Goal: Information Seeking & Learning: Learn about a topic

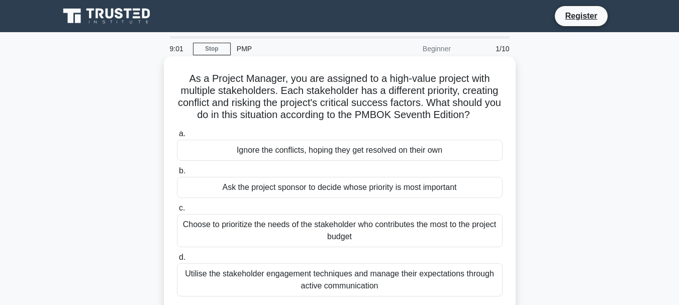
click at [218, 186] on div "Ask the project sponsor to decide whose priority is most important" at bounding box center [340, 187] width 326 height 21
click at [177, 174] on input "b. Ask the project sponsor to decide whose priority is most important" at bounding box center [177, 171] width 0 height 7
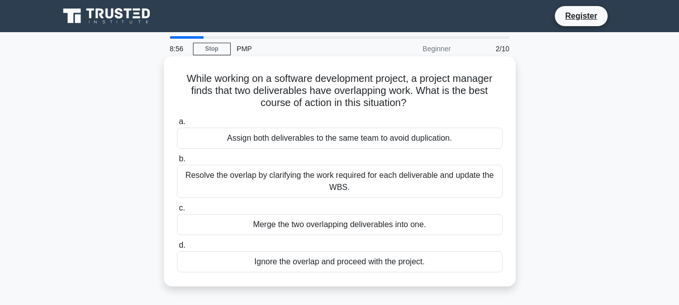
click at [270, 142] on div "Assign both deliverables to the same team to avoid duplication." at bounding box center [340, 138] width 326 height 21
click at [177, 125] on input "a. Assign both deliverables to the same team to avoid duplication." at bounding box center [177, 122] width 0 height 7
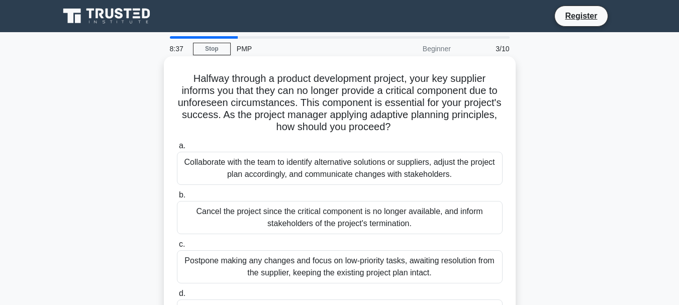
click at [396, 226] on div "Cancel the project since the critical component is no longer available, and inf…" at bounding box center [340, 217] width 326 height 33
click at [177, 199] on input "b. Cancel the project since the critical component is no longer available, and …" at bounding box center [177, 195] width 0 height 7
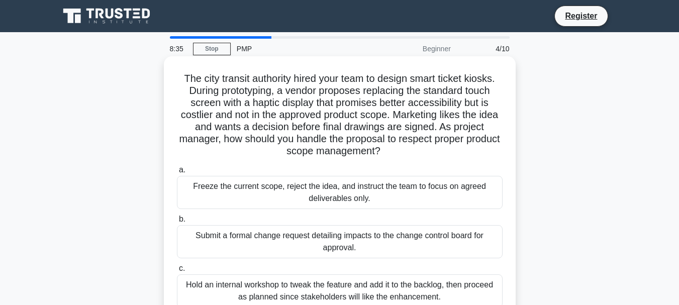
drag, startPoint x: 395, startPoint y: 227, endPoint x: 332, endPoint y: 272, distance: 77.4
click at [332, 272] on div "a. Freeze the current scope, reject the idea, and instruct the team to focus on…" at bounding box center [340, 254] width 338 height 185
click at [324, 283] on div "Hold an internal workshop to tweak the feature and add it to the backlog, then …" at bounding box center [340, 290] width 326 height 33
click at [177, 272] on input "c. Hold an internal workshop to tweak the feature and add it to the backlog, th…" at bounding box center [177, 268] width 0 height 7
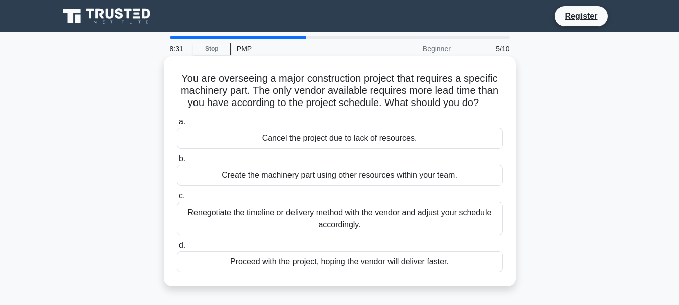
click at [216, 261] on div "Proceed with the project, hoping the vendor will deliver faster." at bounding box center [340, 261] width 326 height 21
click at [177, 249] on input "d. Proceed with the project, hoping the vendor will deliver faster." at bounding box center [177, 245] width 0 height 7
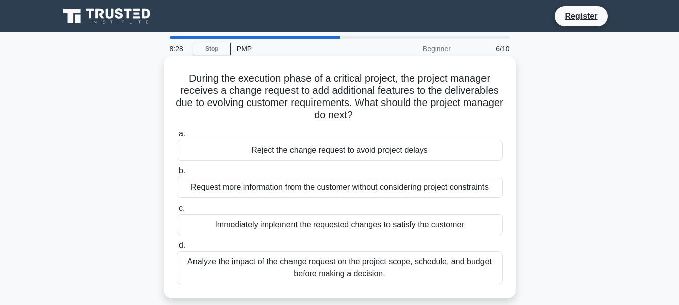
click at [209, 228] on div "Immediately implement the requested changes to satisfy the customer" at bounding box center [340, 224] width 326 height 21
click at [177, 212] on input "c. Immediately implement the requested changes to satisfy the customer" at bounding box center [177, 208] width 0 height 7
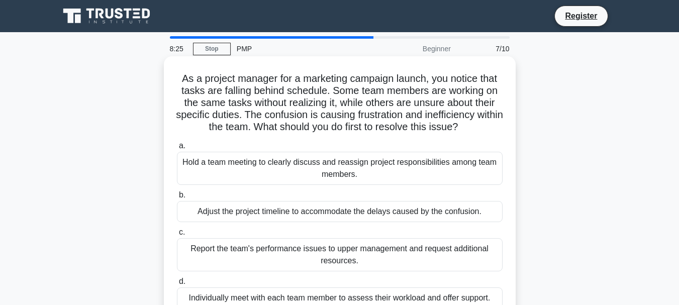
click at [364, 180] on div "Hold a team meeting to clearly discuss and reassign project responsibilities am…" at bounding box center [340, 168] width 326 height 33
click at [177, 149] on input "a. Hold a team meeting to clearly discuss and reassign project responsibilities…" at bounding box center [177, 146] width 0 height 7
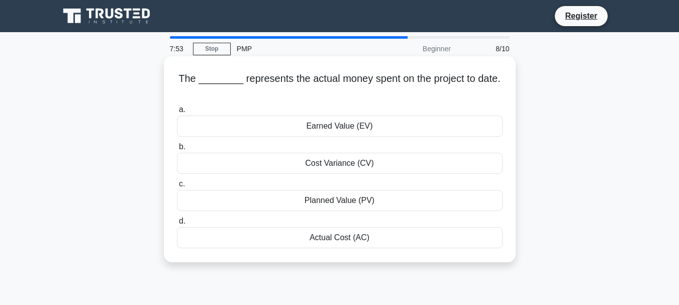
click at [260, 237] on div "Actual Cost (AC)" at bounding box center [340, 237] width 326 height 21
click at [177, 225] on input "d. Actual Cost (AC)" at bounding box center [177, 221] width 0 height 7
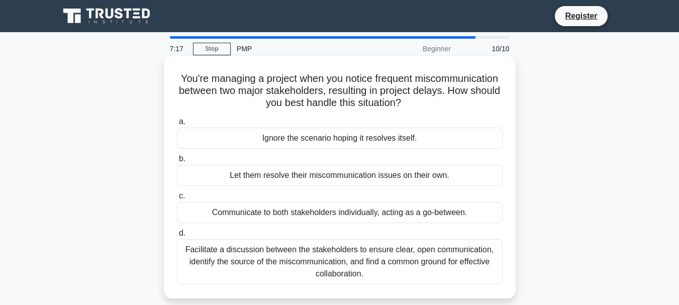
click at [218, 177] on div "Let them resolve their miscommunication issues on their own." at bounding box center [340, 175] width 326 height 21
click at [177, 162] on input "b. Let them resolve their miscommunication issues on their own." at bounding box center [177, 159] width 0 height 7
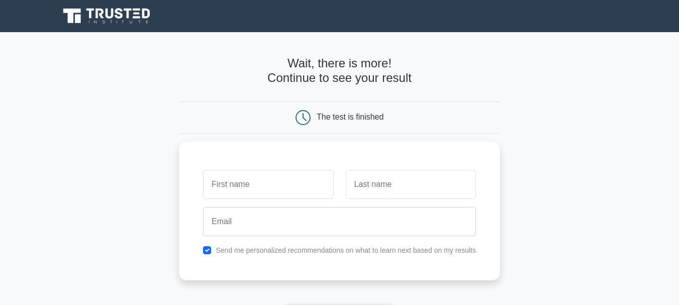
click at [480, 135] on form "Wait, there is more! Continue to see your result The test is finished and the" at bounding box center [339, 213] width 321 height 314
click at [506, 103] on main "Wait, there is more! Continue to see your result The test is finished and the" at bounding box center [339, 213] width 679 height 362
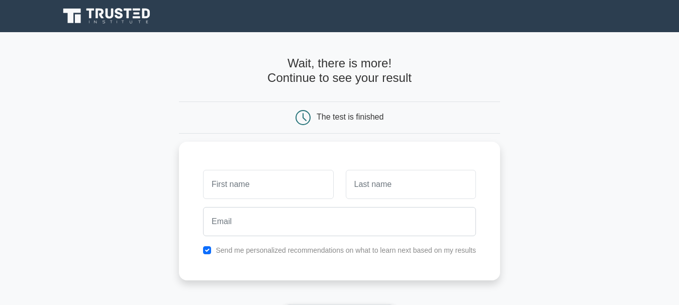
click at [506, 103] on main "Wait, there is more! Continue to see your result The test is finished and the" at bounding box center [339, 213] width 679 height 362
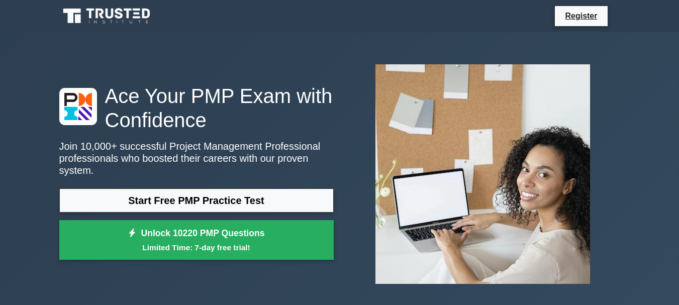
click at [119, 50] on div "Ace Your PMP Exam with Confidence Join 10,000+ successful Project Management Pr…" at bounding box center [339, 174] width 573 height 284
